Goal: Obtain resource: Obtain resource

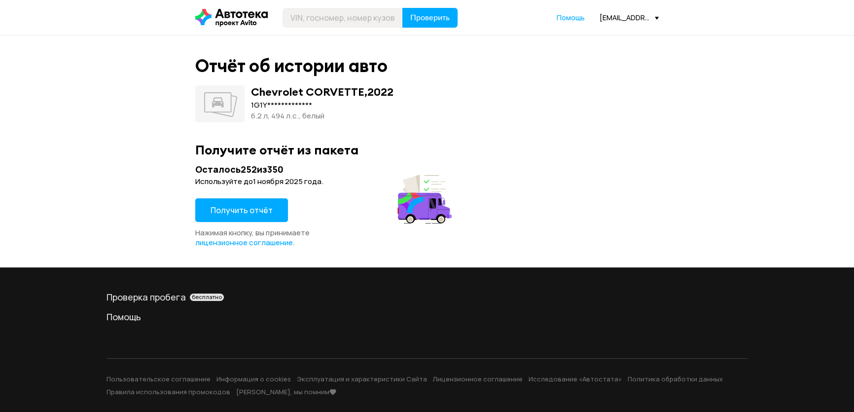
click at [232, 211] on span "Получить отчёт" at bounding box center [242, 210] width 62 height 11
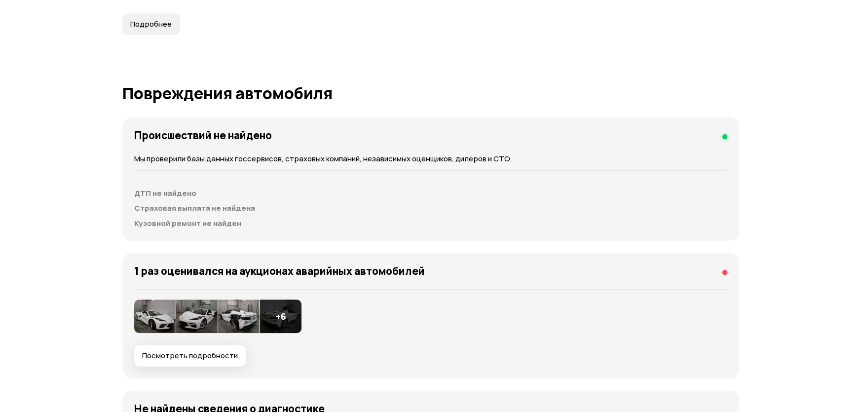
scroll to position [1121, 0]
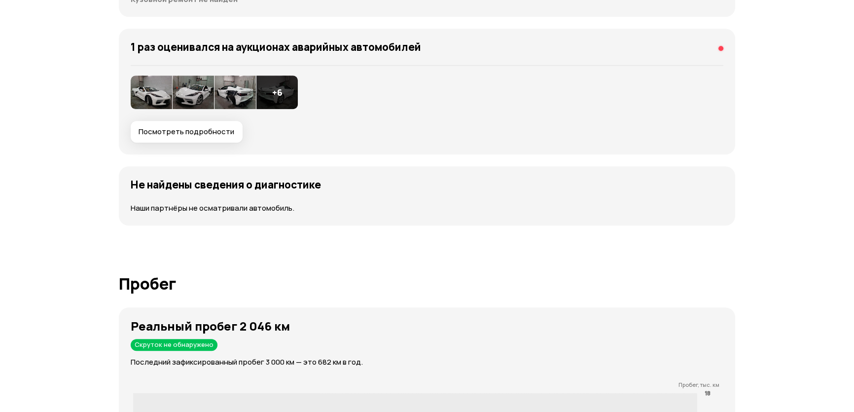
click at [229, 87] on img at bounding box center [235, 92] width 41 height 34
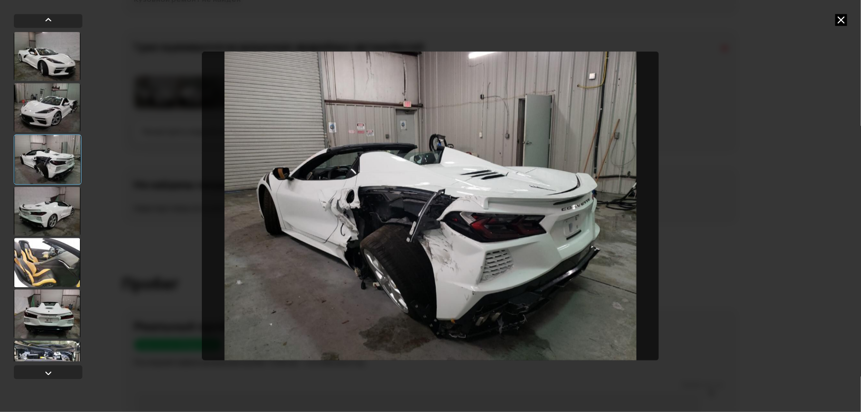
click at [52, 67] on div at bounding box center [47, 56] width 67 height 49
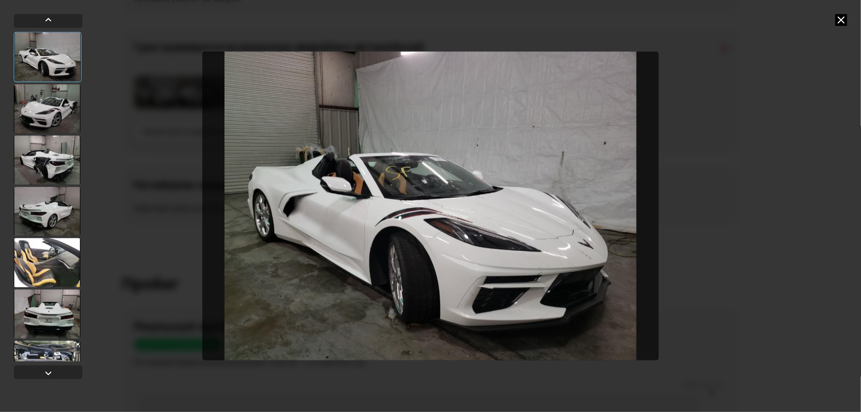
click at [50, 94] on div at bounding box center [47, 108] width 67 height 49
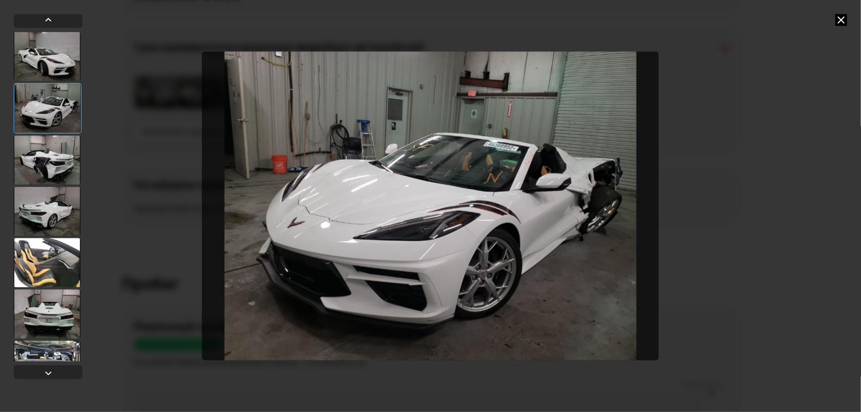
click at [51, 113] on div at bounding box center [48, 108] width 68 height 50
click at [57, 160] on div at bounding box center [47, 159] width 67 height 49
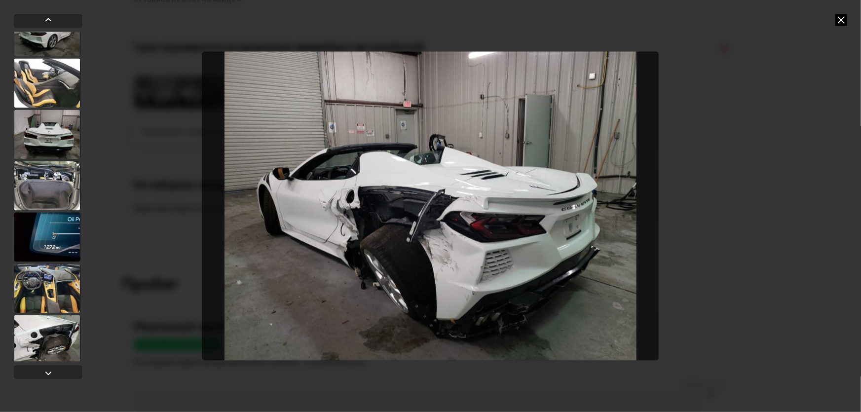
scroll to position [184, 0]
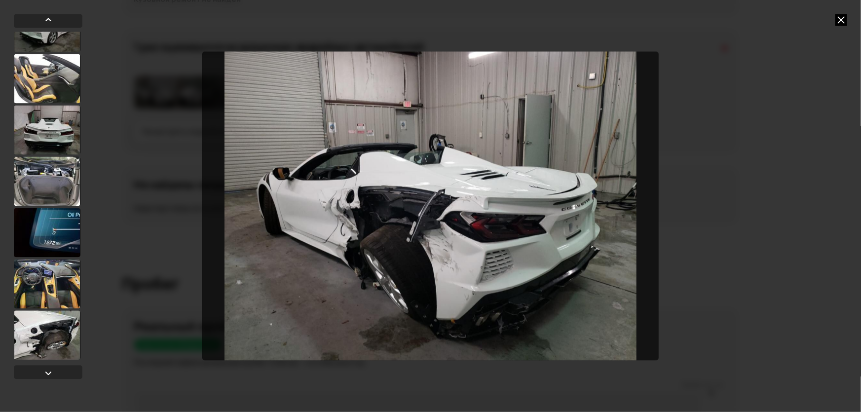
click at [28, 343] on div at bounding box center [47, 334] width 67 height 49
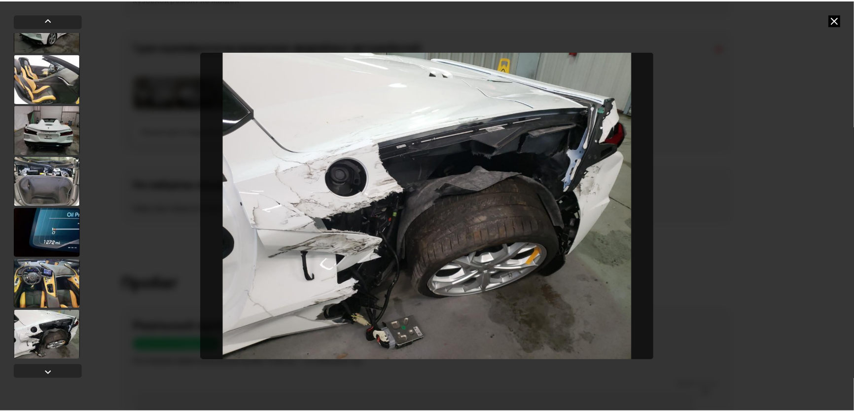
scroll to position [183, 0]
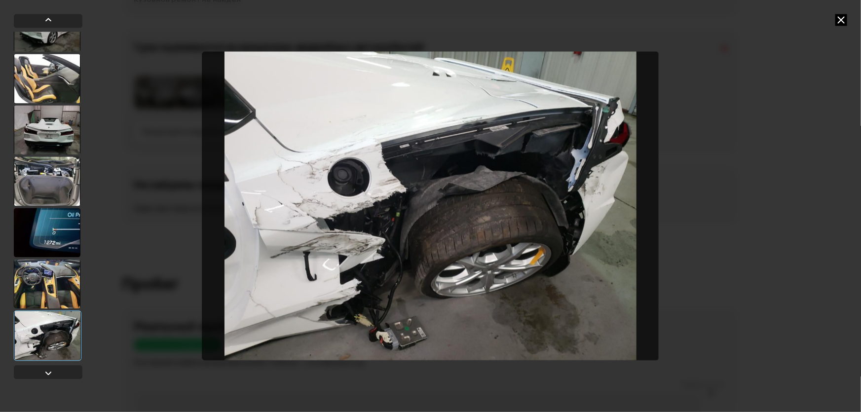
click at [841, 14] on icon at bounding box center [841, 20] width 12 height 12
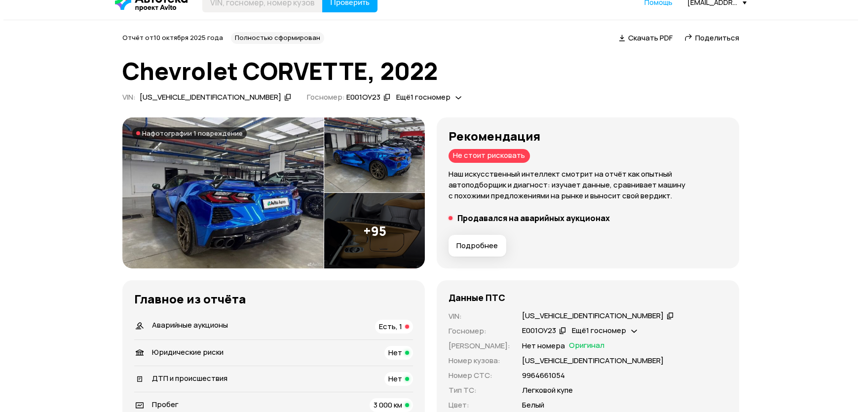
scroll to position [0, 0]
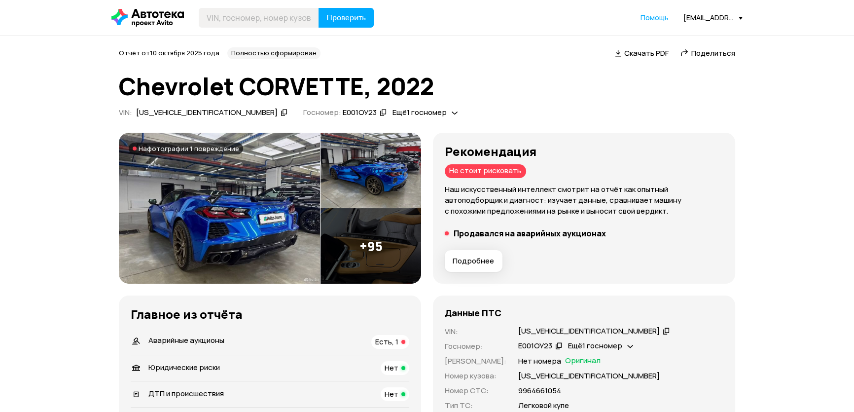
click at [265, 198] on img at bounding box center [219, 208] width 201 height 151
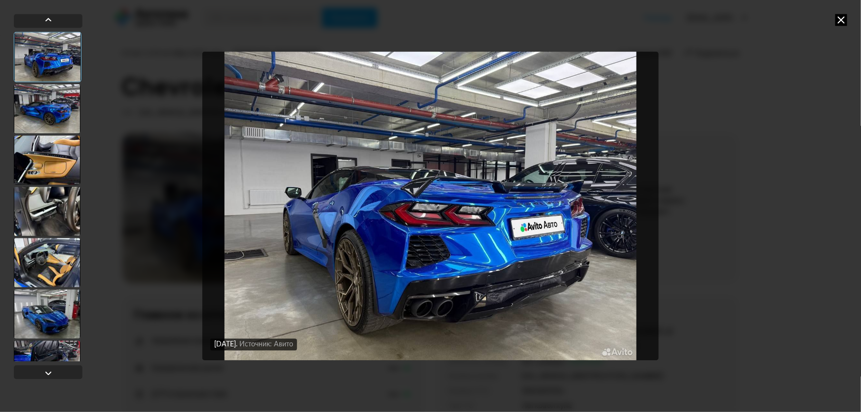
click at [62, 118] on div at bounding box center [47, 108] width 67 height 49
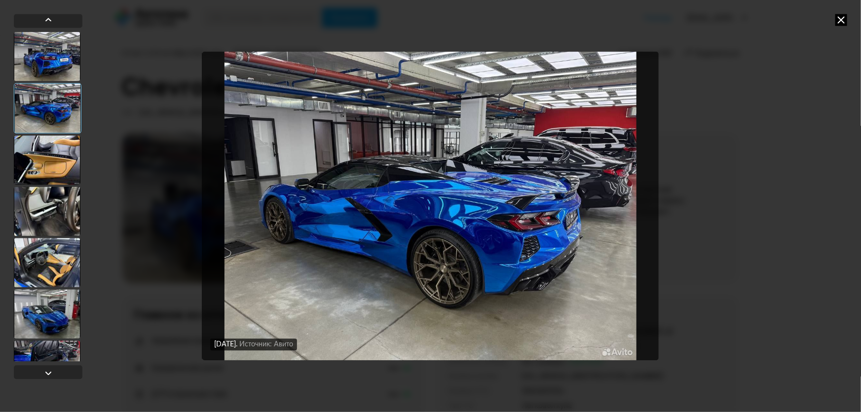
click at [72, 160] on div at bounding box center [47, 159] width 67 height 49
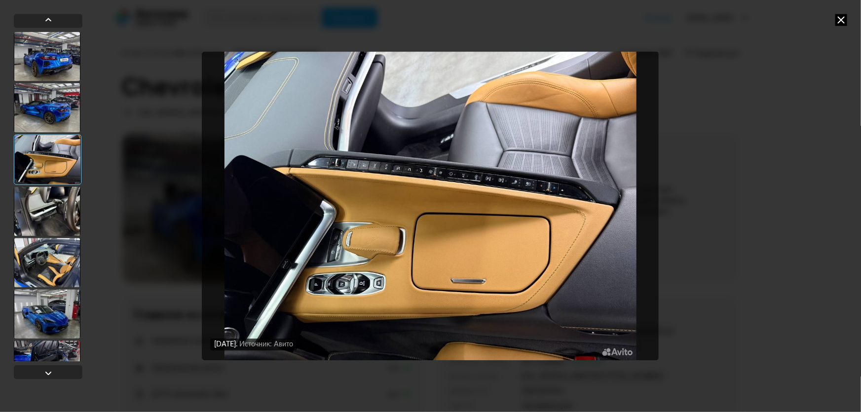
click at [52, 210] on div at bounding box center [47, 210] width 67 height 49
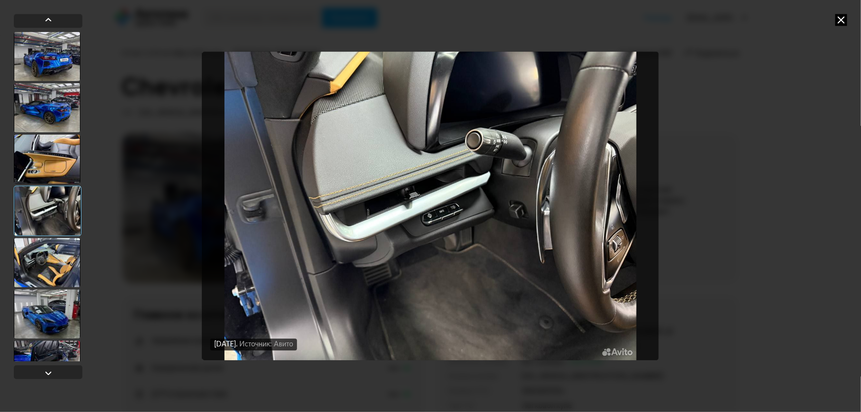
click at [54, 257] on div at bounding box center [47, 262] width 67 height 49
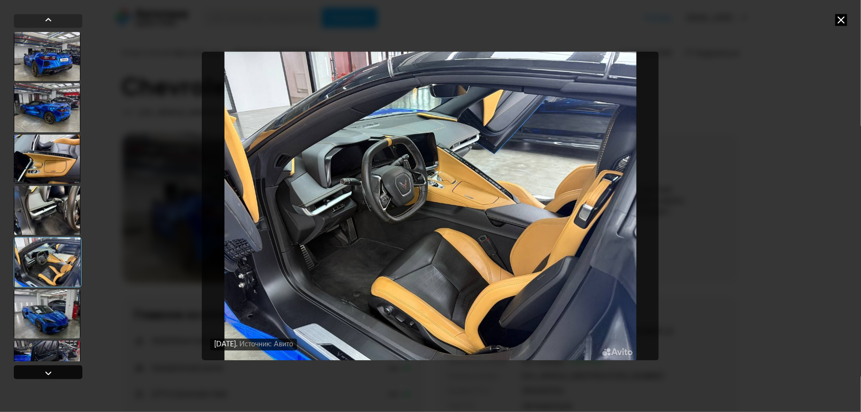
click at [49, 374] on div at bounding box center [48, 373] width 12 height 12
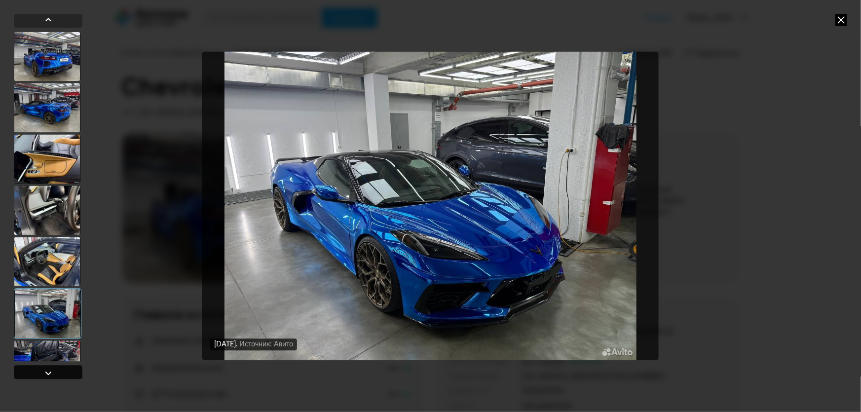
click at [49, 374] on div at bounding box center [48, 373] width 12 height 12
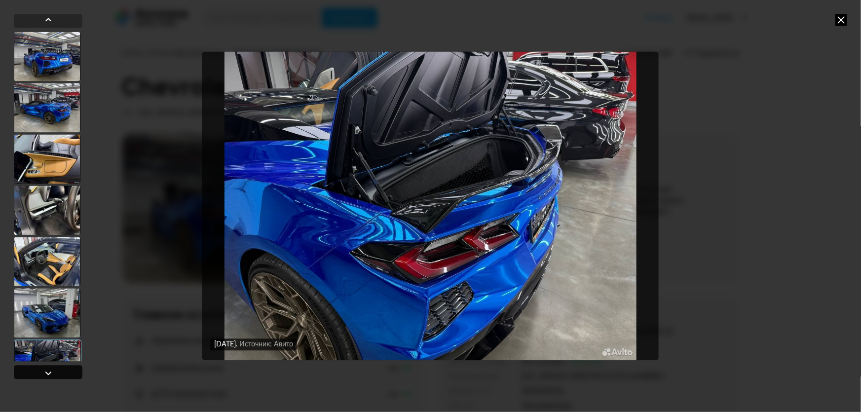
click at [49, 374] on div at bounding box center [48, 373] width 12 height 12
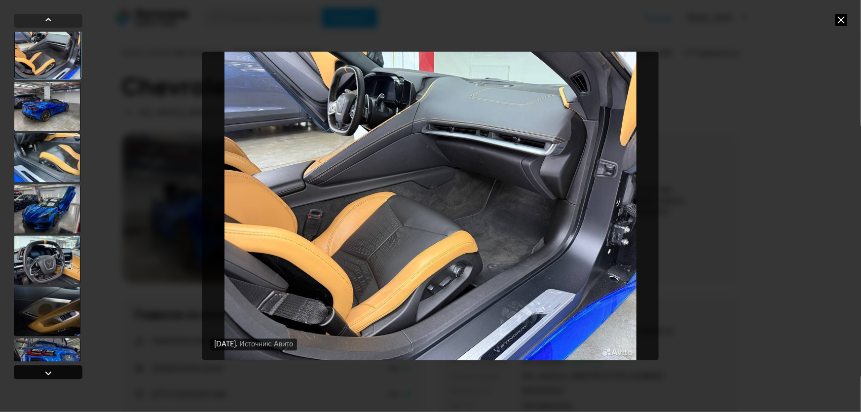
scroll to position [361, 0]
click at [49, 374] on div at bounding box center [48, 373] width 12 height 12
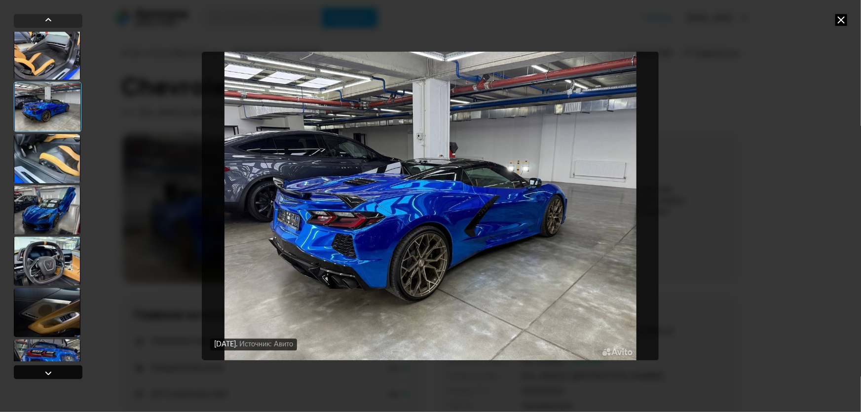
click at [49, 374] on div at bounding box center [48, 373] width 12 height 12
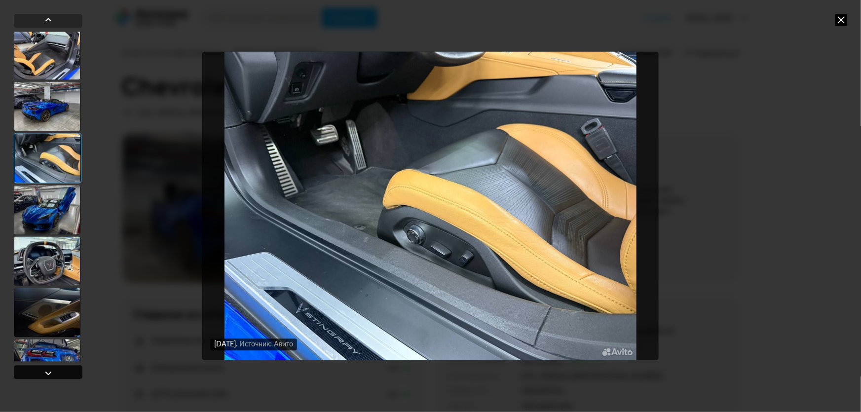
click at [49, 374] on div at bounding box center [48, 373] width 12 height 12
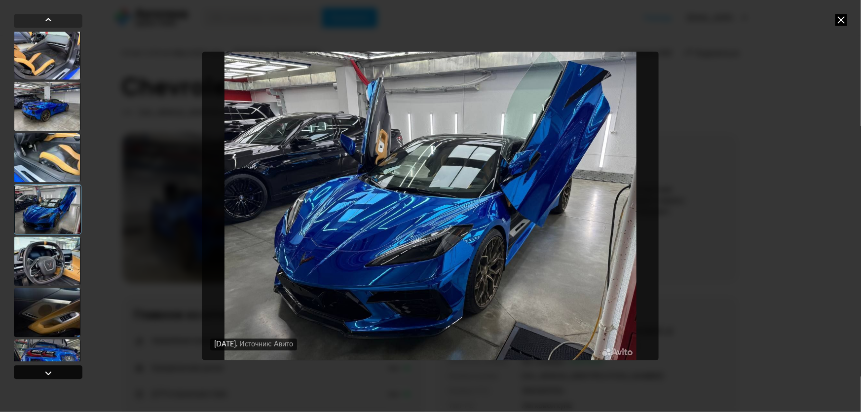
click at [49, 374] on div at bounding box center [48, 373] width 12 height 12
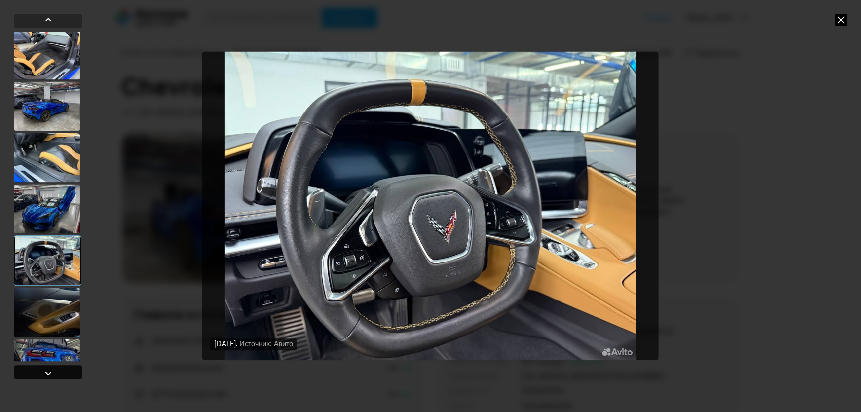
click at [49, 374] on div at bounding box center [48, 373] width 12 height 12
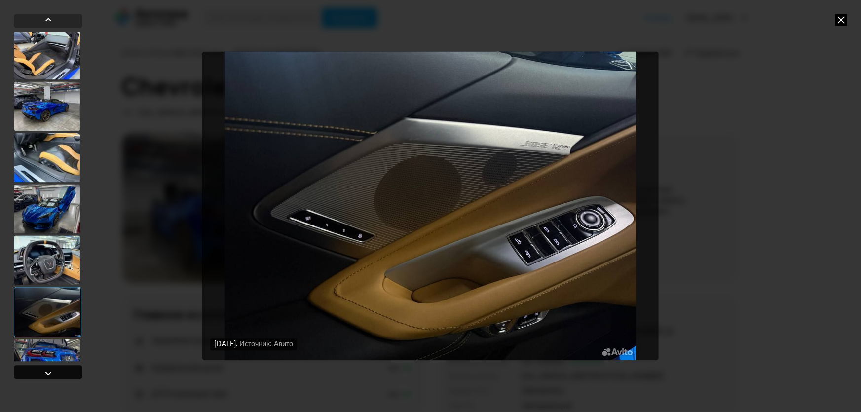
click at [49, 374] on div at bounding box center [48, 373] width 12 height 12
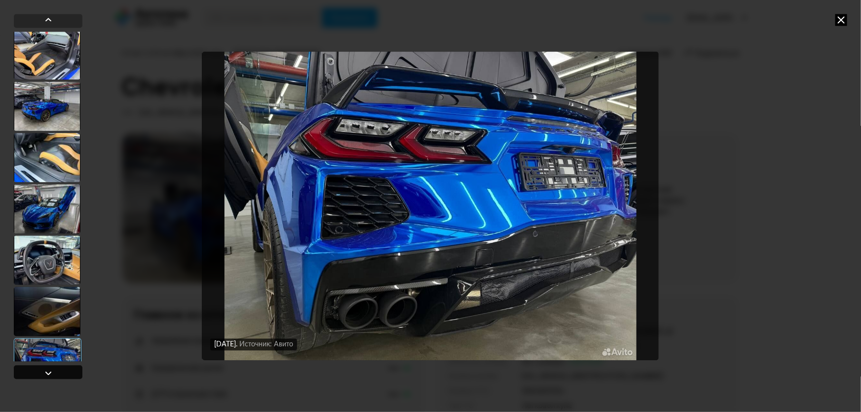
click at [49, 374] on div at bounding box center [48, 373] width 12 height 12
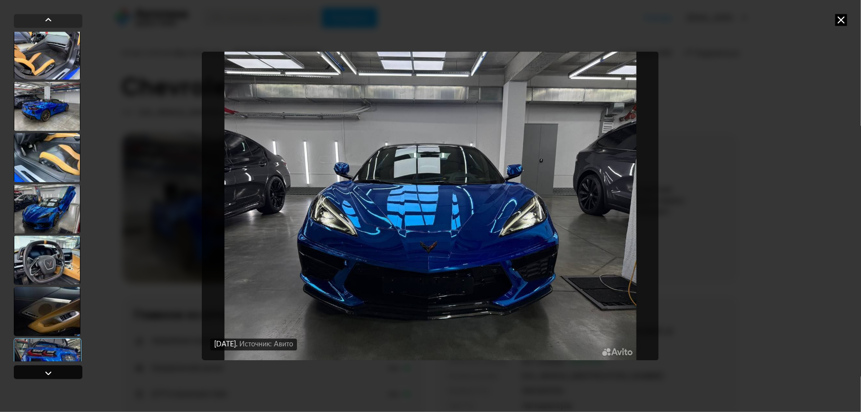
scroll to position [707, 0]
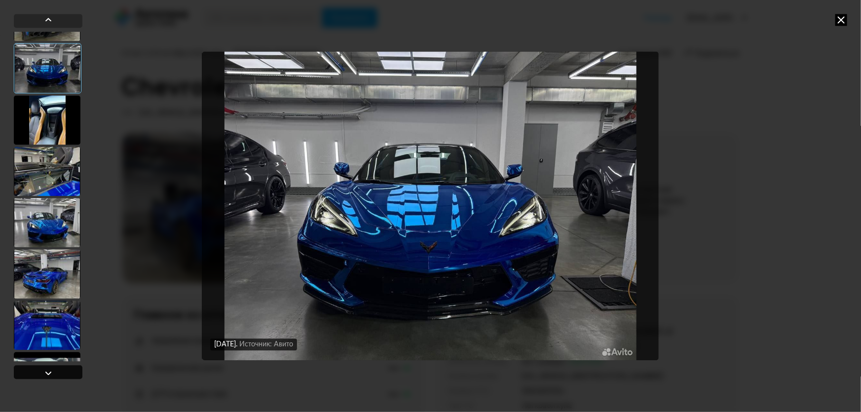
click at [49, 374] on div at bounding box center [48, 373] width 12 height 12
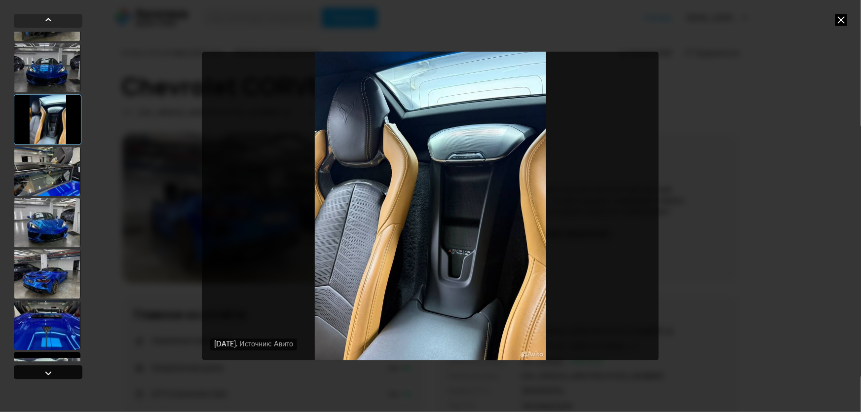
click at [49, 374] on div at bounding box center [48, 373] width 12 height 12
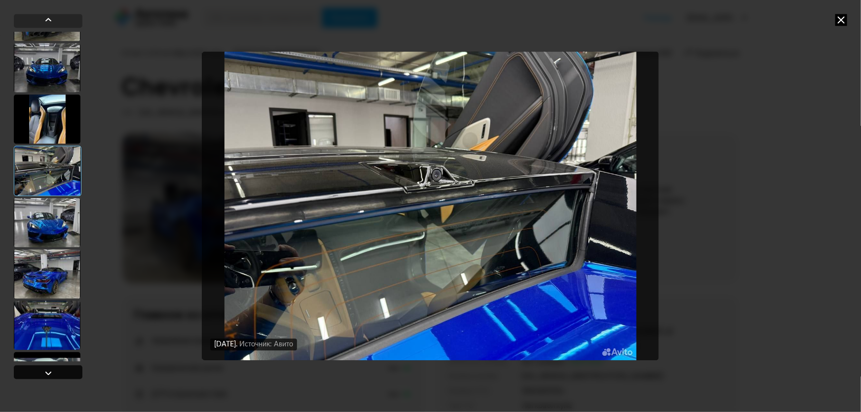
click at [49, 374] on div at bounding box center [48, 373] width 12 height 12
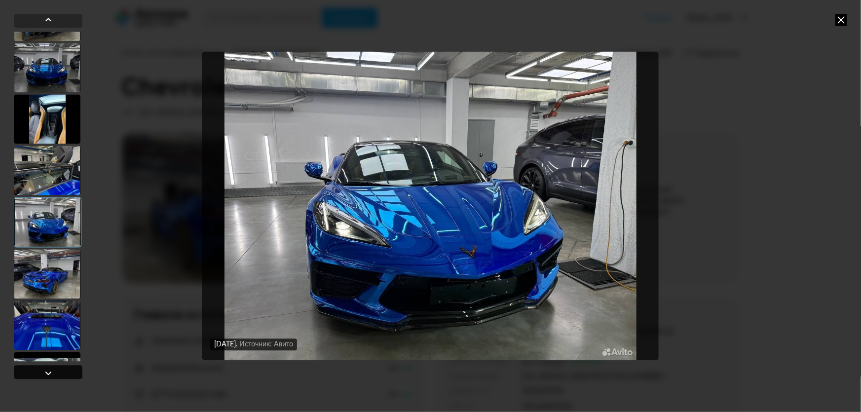
click at [49, 374] on div at bounding box center [48, 373] width 12 height 12
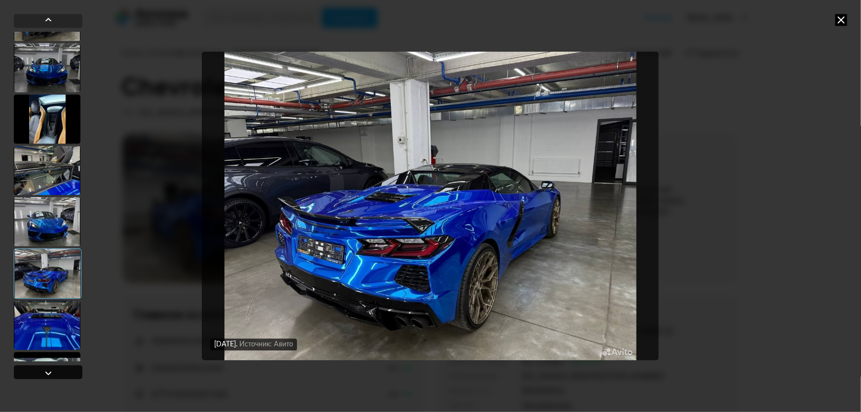
click at [49, 374] on div at bounding box center [48, 373] width 12 height 12
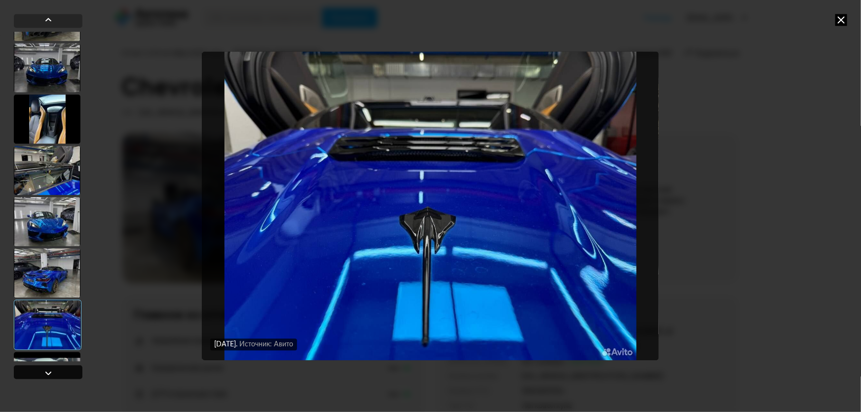
click at [49, 374] on div at bounding box center [48, 373] width 12 height 12
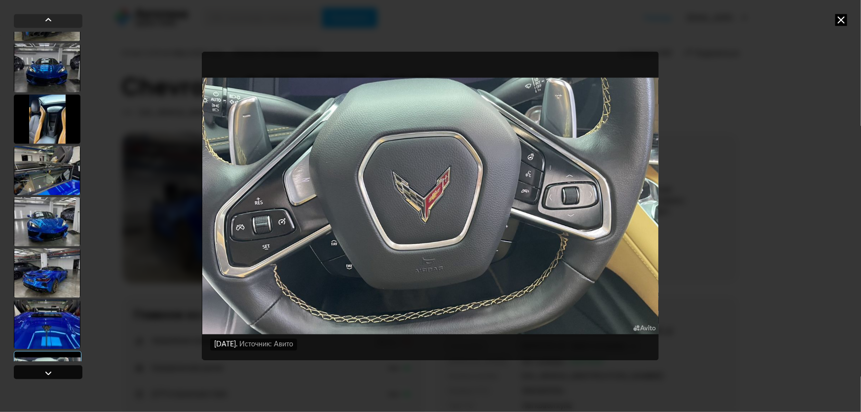
click at [48, 375] on div at bounding box center [48, 373] width 12 height 12
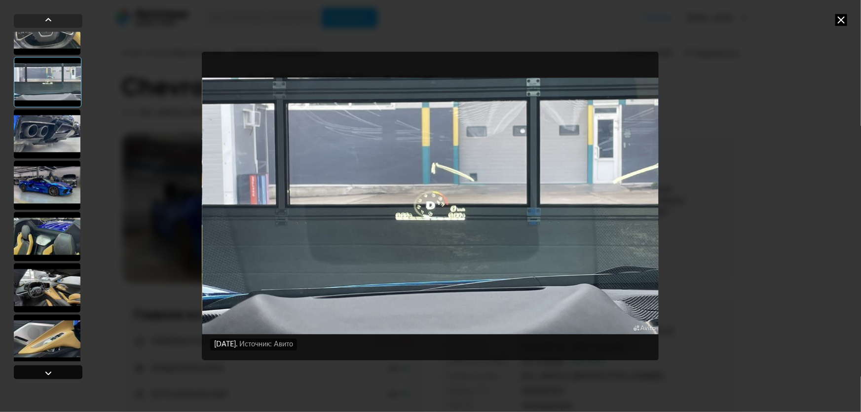
click at [48, 370] on div at bounding box center [48, 373] width 12 height 12
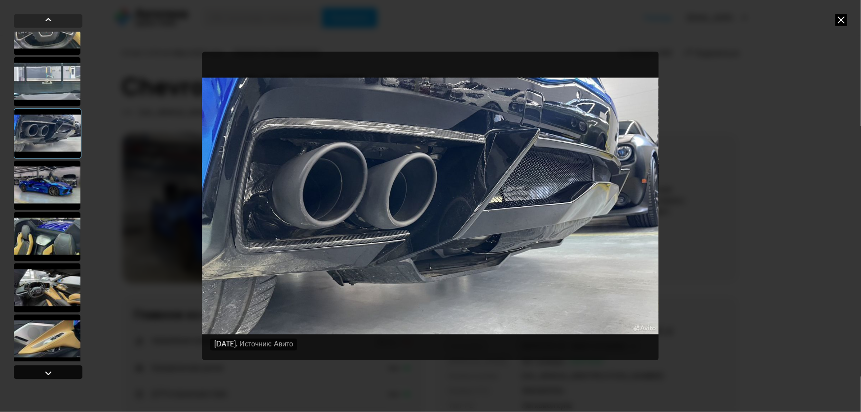
click at [48, 370] on div at bounding box center [48, 373] width 12 height 12
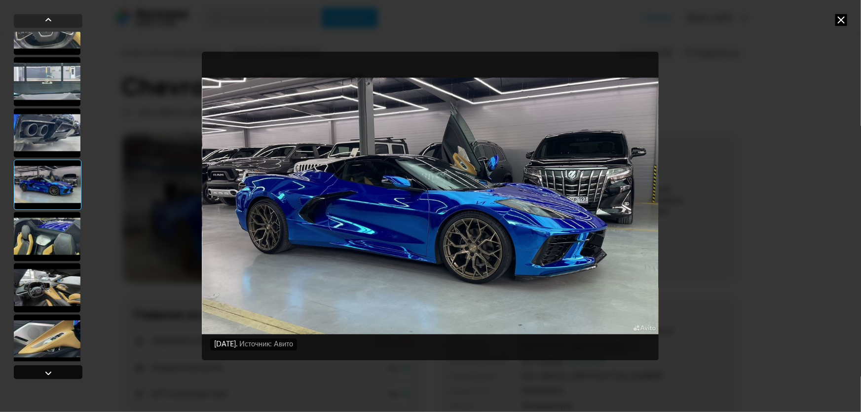
click at [48, 370] on div at bounding box center [48, 373] width 12 height 12
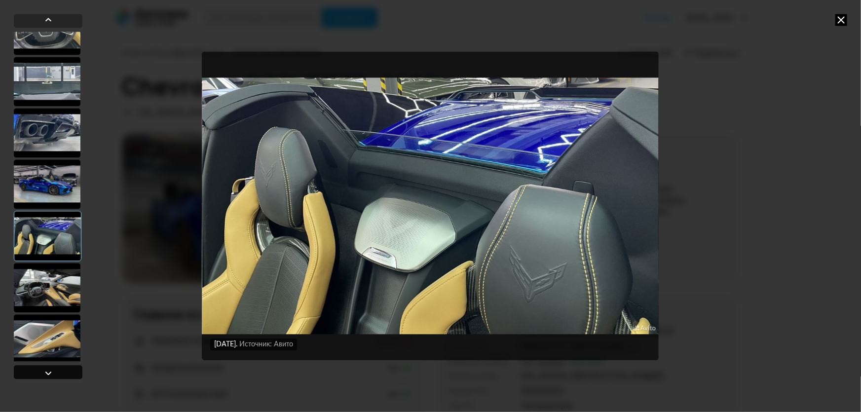
click at [48, 370] on div at bounding box center [48, 373] width 12 height 12
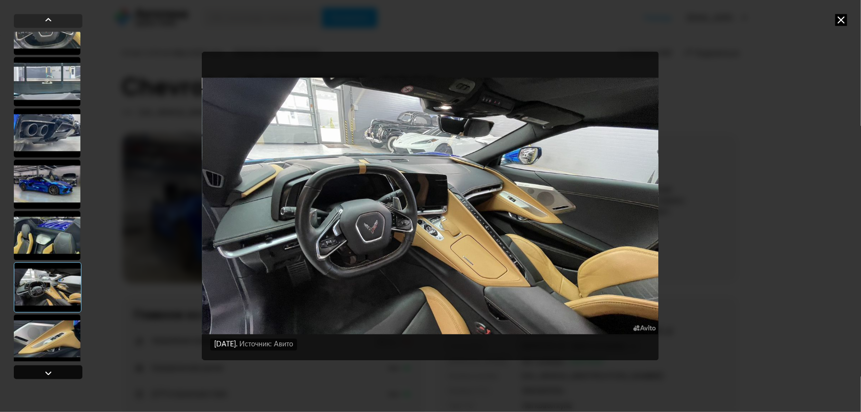
click at [48, 370] on div at bounding box center [48, 373] width 12 height 12
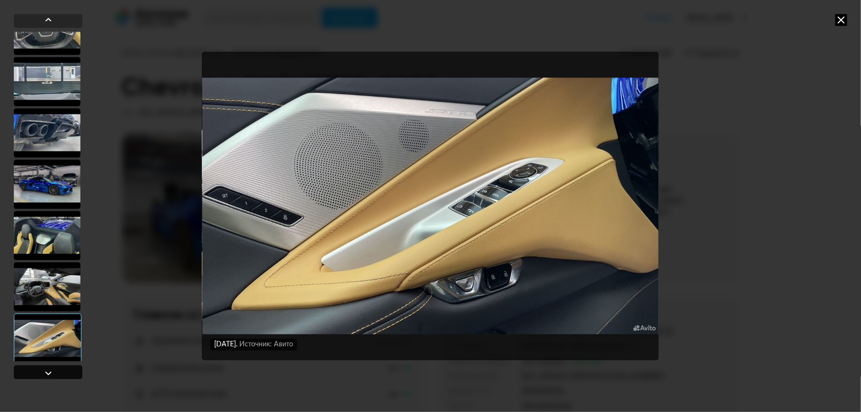
click at [48, 370] on div at bounding box center [48, 373] width 12 height 12
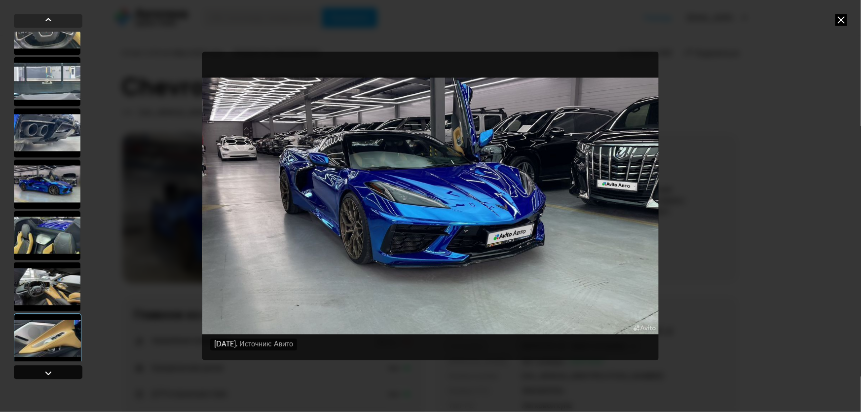
scroll to position [1348, 0]
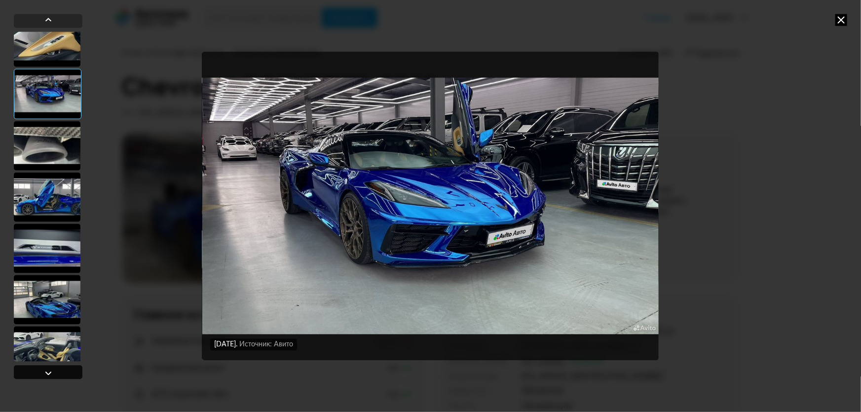
click at [47, 370] on div at bounding box center [48, 373] width 12 height 12
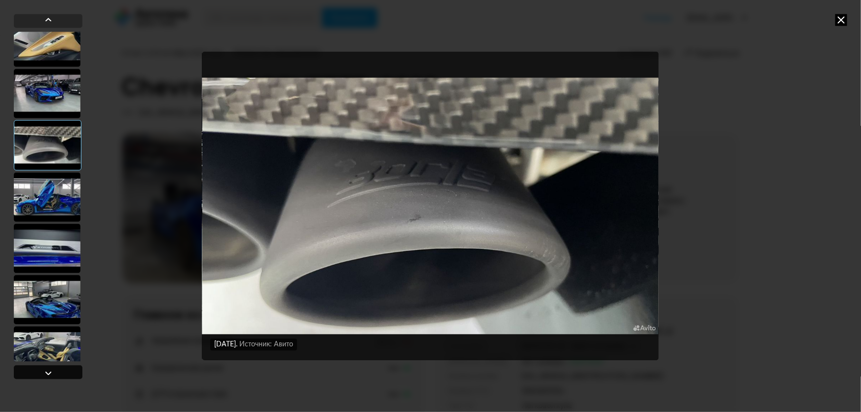
click at [47, 370] on div at bounding box center [48, 373] width 12 height 12
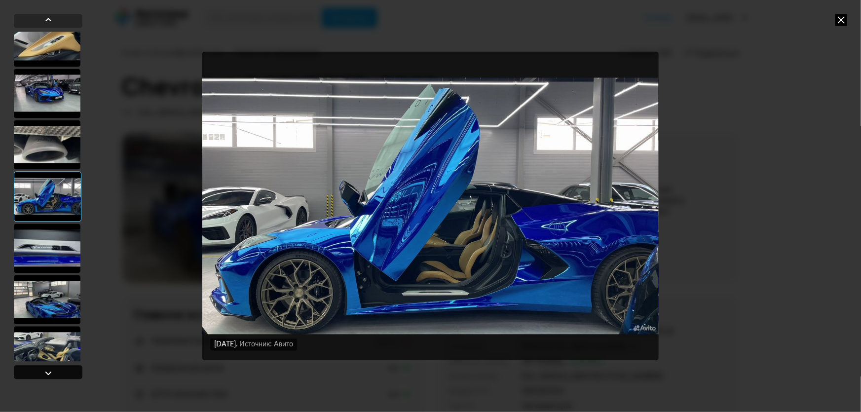
click at [47, 370] on div at bounding box center [48, 373] width 12 height 12
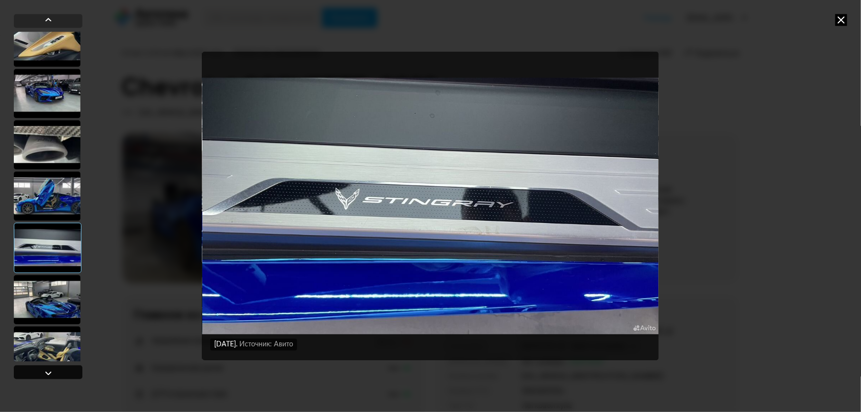
click at [47, 370] on div at bounding box center [48, 373] width 12 height 12
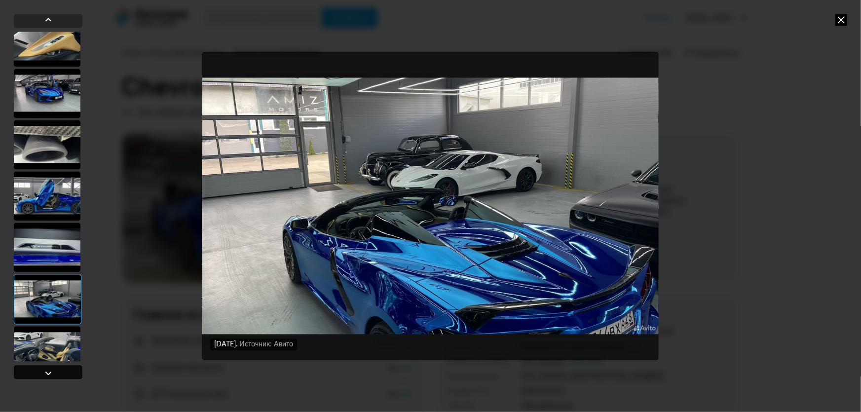
click at [47, 370] on div at bounding box center [48, 373] width 12 height 12
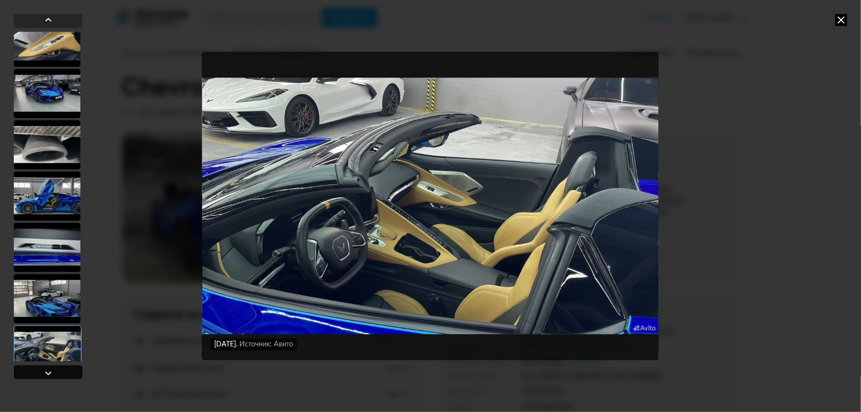
click at [47, 370] on div at bounding box center [48, 373] width 12 height 12
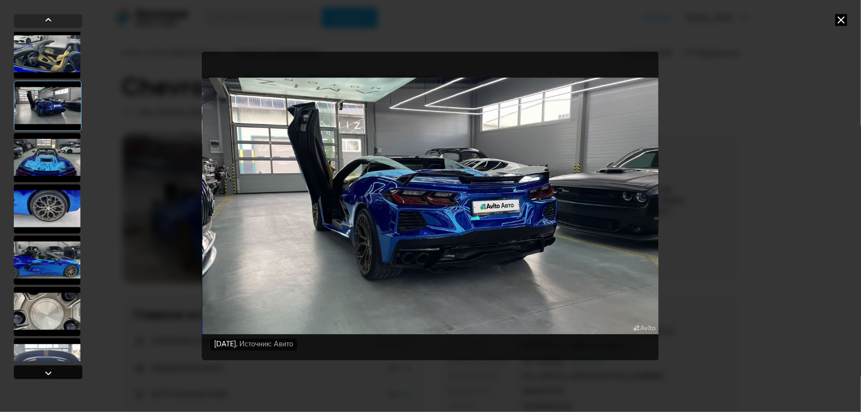
click at [47, 370] on div at bounding box center [48, 373] width 12 height 12
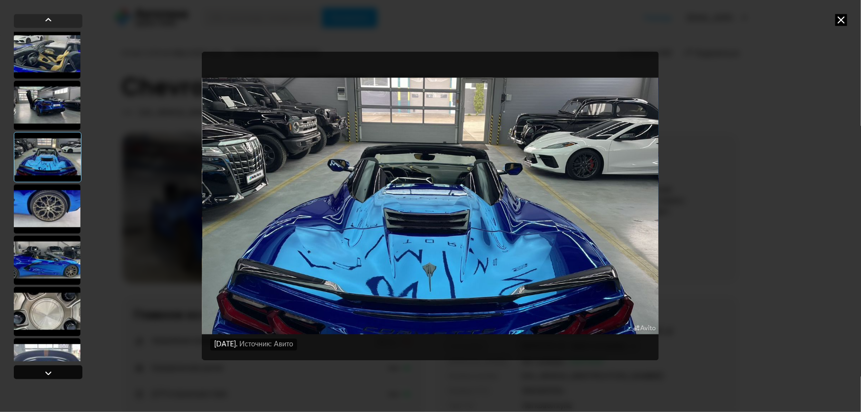
click at [47, 370] on div at bounding box center [48, 373] width 12 height 12
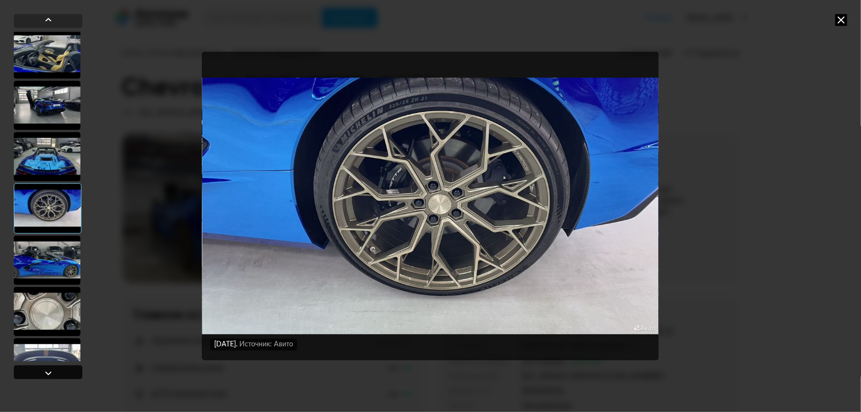
click at [47, 370] on div at bounding box center [48, 373] width 12 height 12
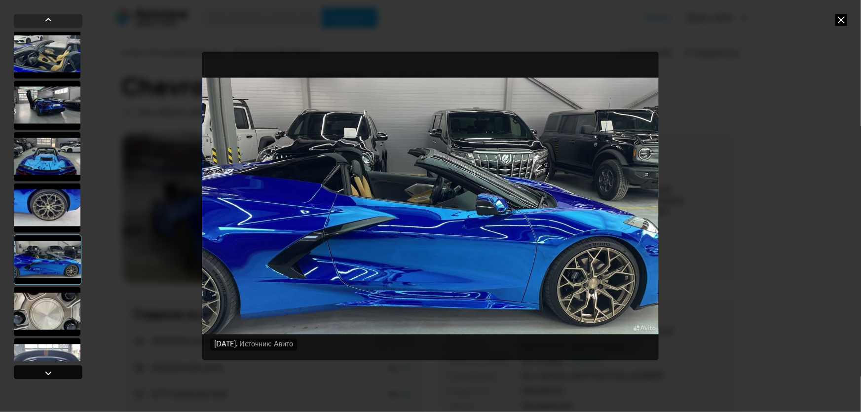
click at [47, 370] on div at bounding box center [48, 373] width 12 height 12
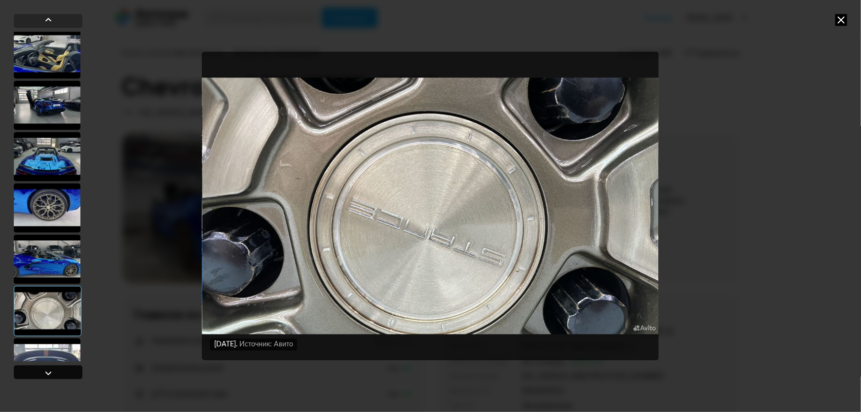
click at [47, 370] on div at bounding box center [48, 373] width 12 height 12
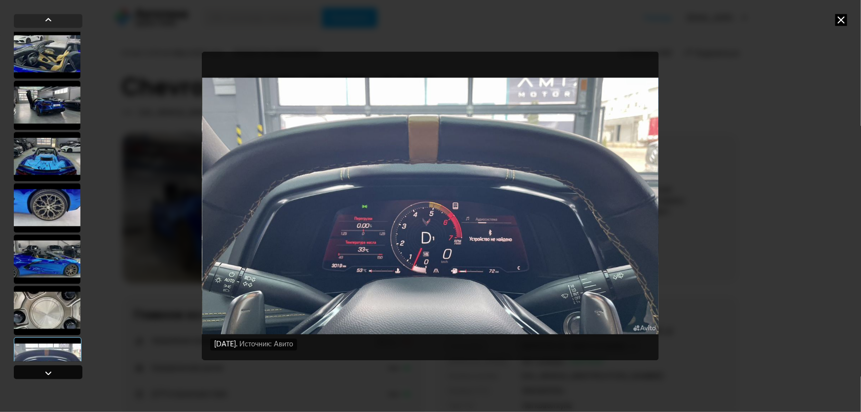
click at [47, 370] on div at bounding box center [48, 373] width 12 height 12
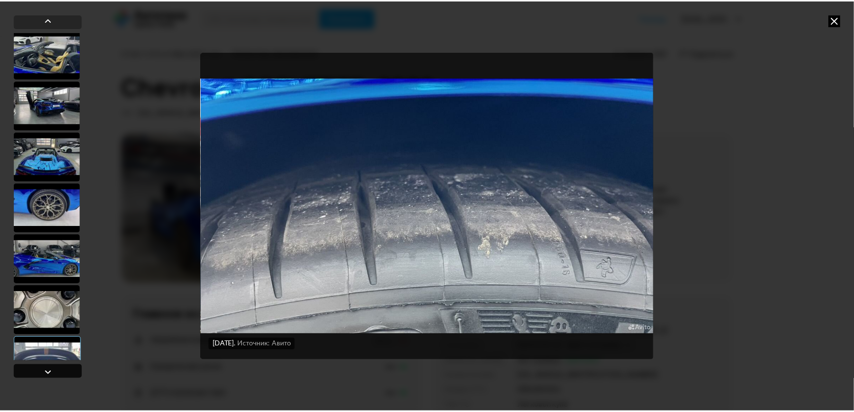
scroll to position [1940, 0]
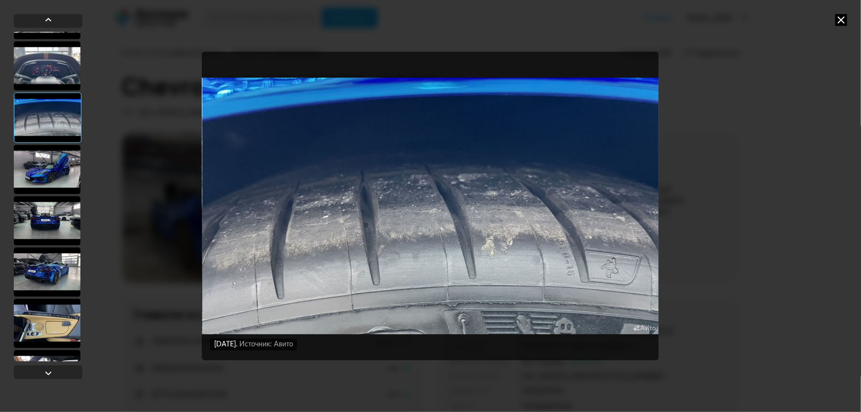
click at [843, 14] on icon at bounding box center [841, 20] width 12 height 12
